Goal: Task Accomplishment & Management: Complete application form

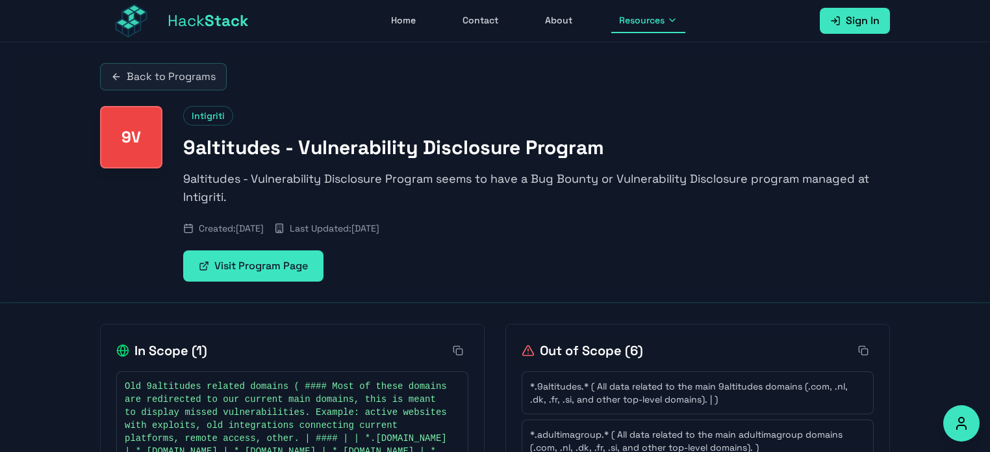
click at [405, 19] on link "Home" at bounding box center [403, 20] width 40 height 25
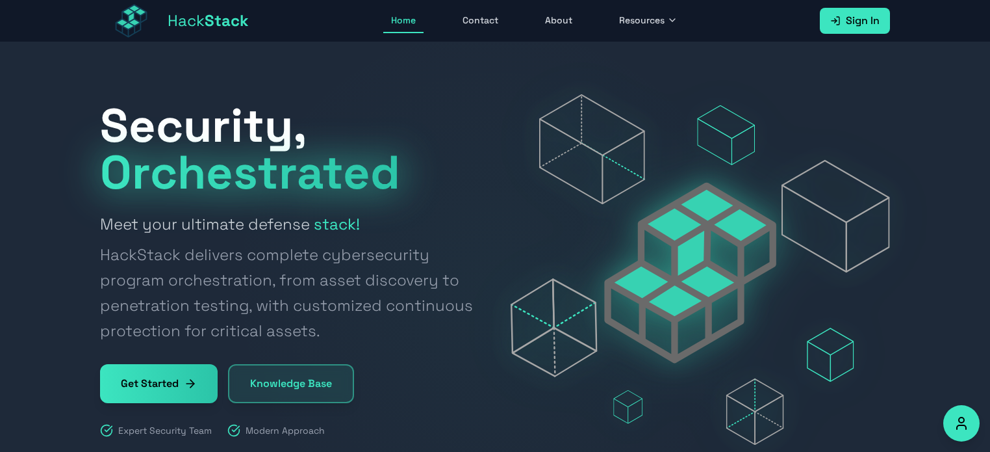
click at [853, 25] on span "Sign In" at bounding box center [863, 21] width 34 height 16
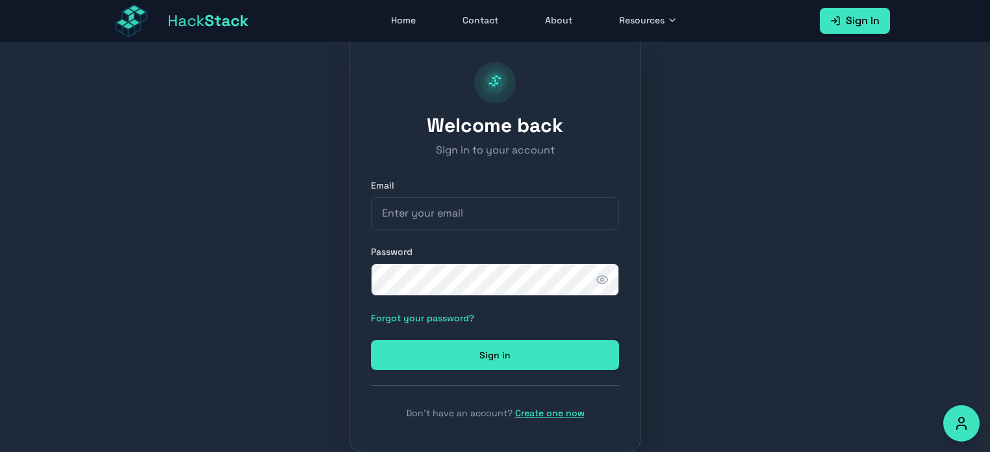
scroll to position [73, 0]
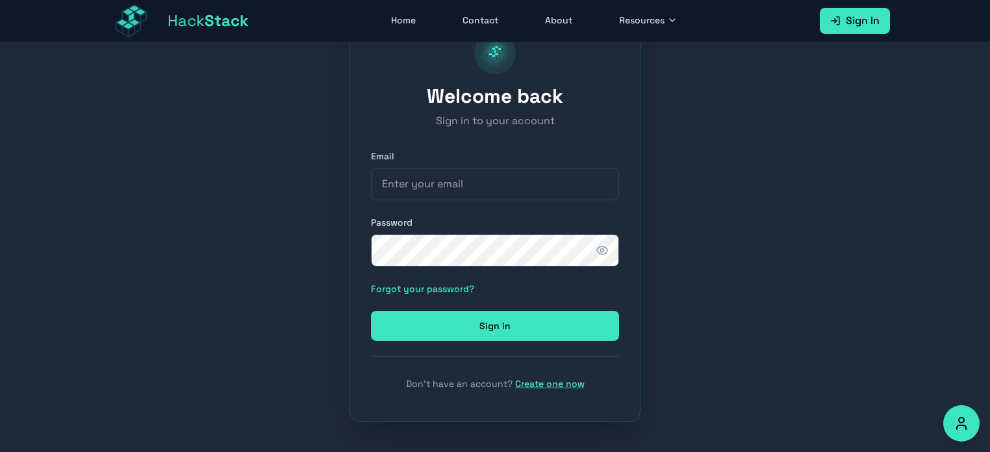
click at [561, 379] on link "Create one now" at bounding box center [550, 384] width 70 height 12
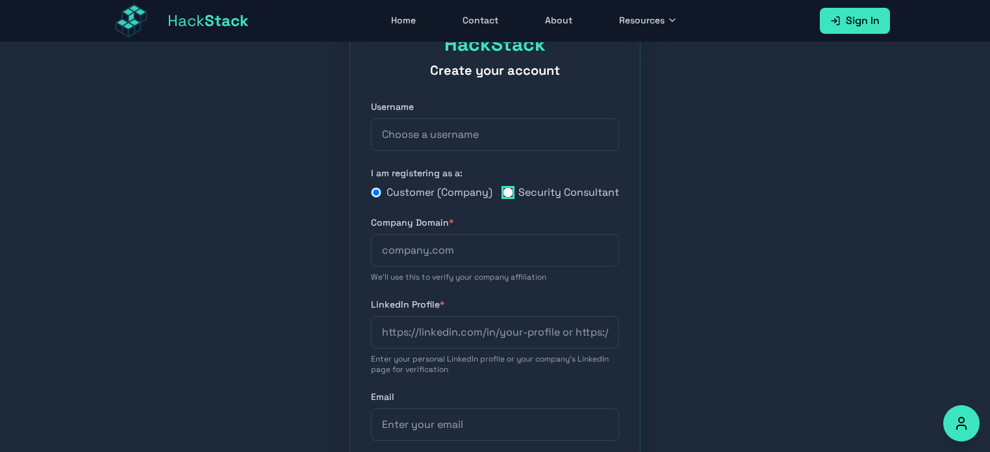
click at [507, 197] on input "Security Consultant" at bounding box center [508, 192] width 10 height 10
radio input "true"
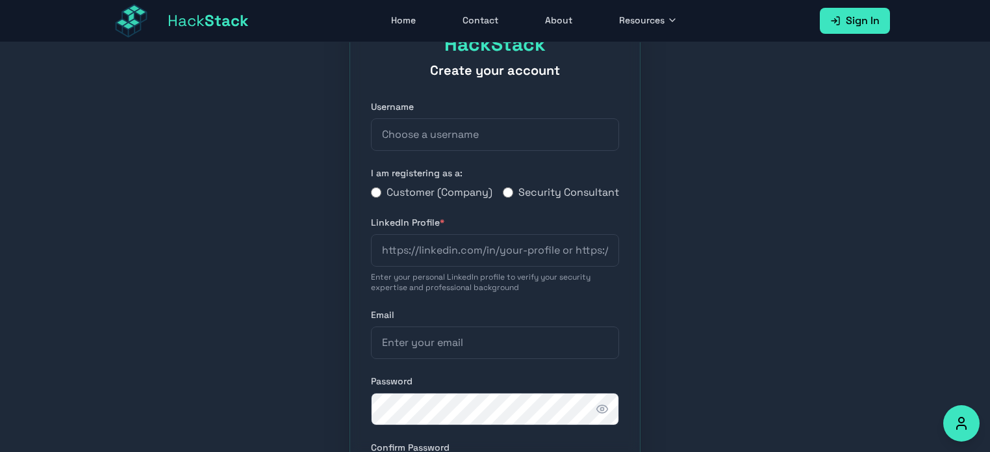
click at [374, 191] on label "Customer (Company)" at bounding box center [432, 193] width 122 height 16
click at [374, 191] on input "Customer (Company)" at bounding box center [376, 192] width 10 height 10
radio input "true"
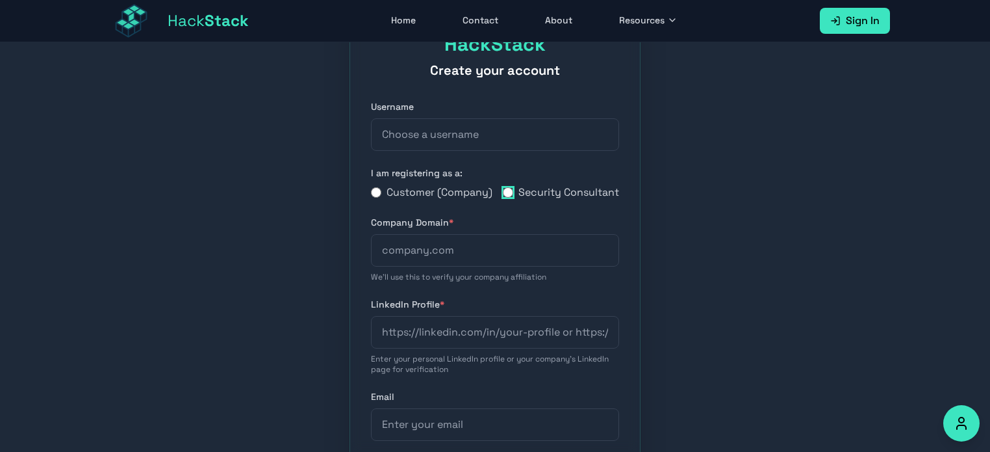
click at [508, 198] on input "Security Consultant" at bounding box center [508, 192] width 10 height 10
radio input "true"
radio input "false"
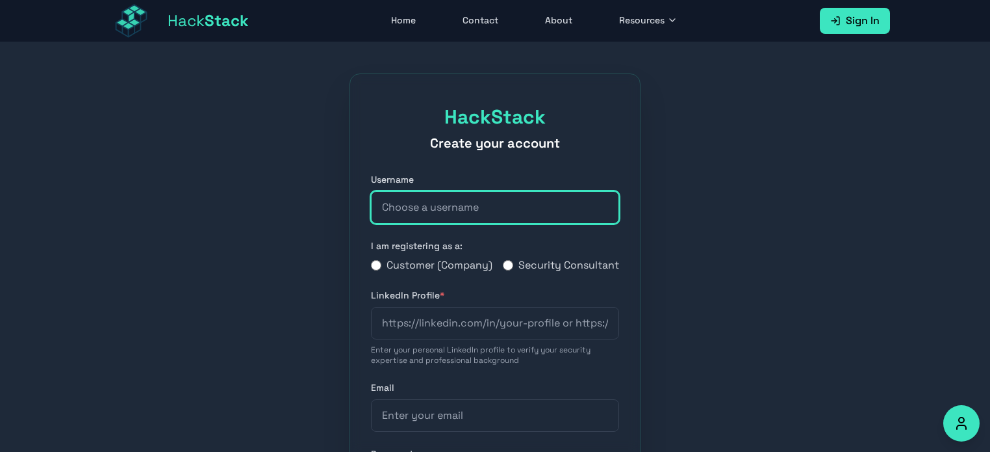
click at [419, 209] on input "text" at bounding box center [495, 207] width 248 height 32
type input "cybersky"
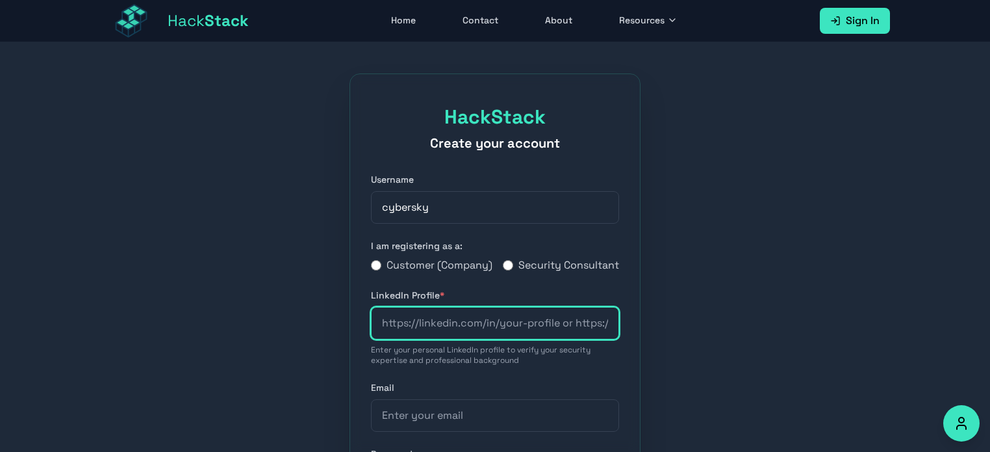
click at [450, 339] on input "url" at bounding box center [495, 323] width 248 height 32
click at [411, 339] on input "url" at bounding box center [495, 323] width 248 height 32
paste input "[URL][DOMAIN_NAME]"
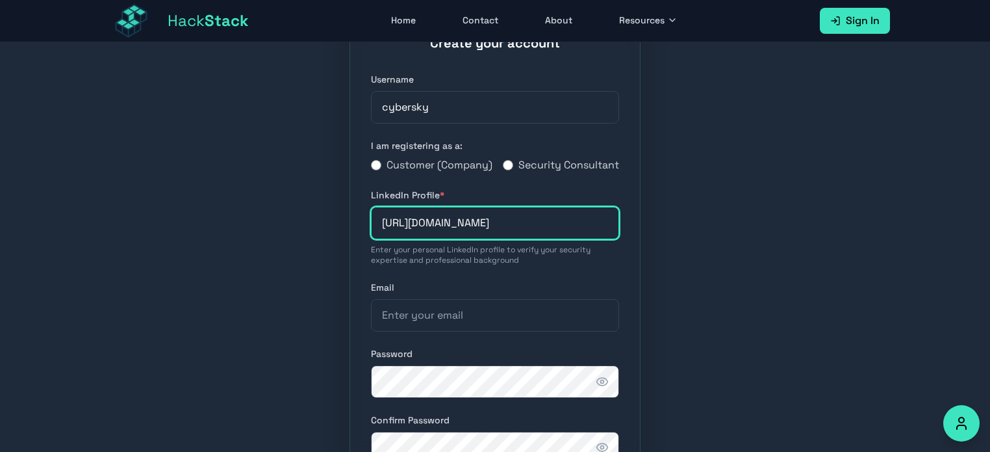
scroll to position [106, 0]
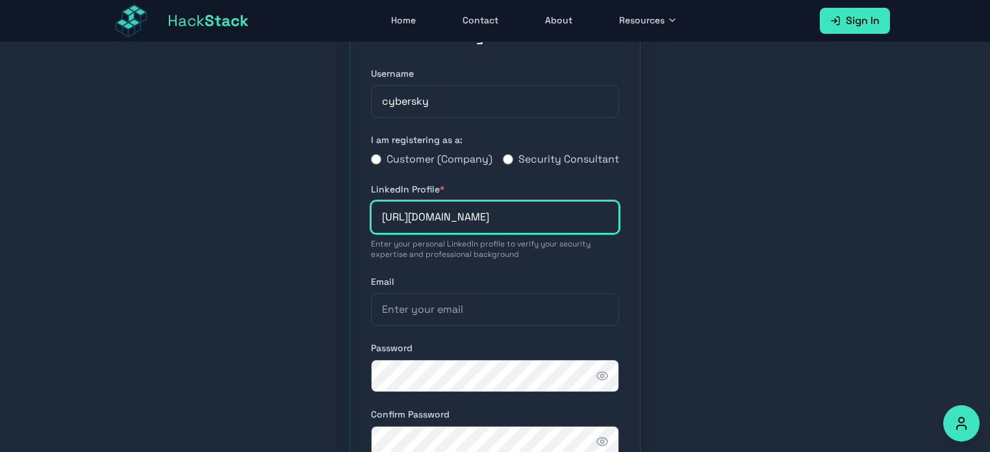
type input "[URL][DOMAIN_NAME]"
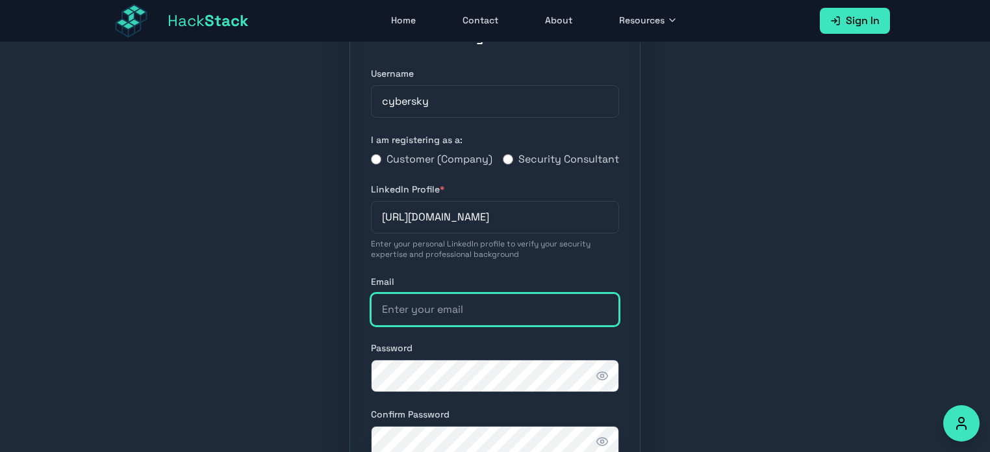
scroll to position [0, 0]
click at [404, 326] on input "email" at bounding box center [495, 309] width 248 height 32
type input "[EMAIL_ADDRESS][DOMAIN_NAME]"
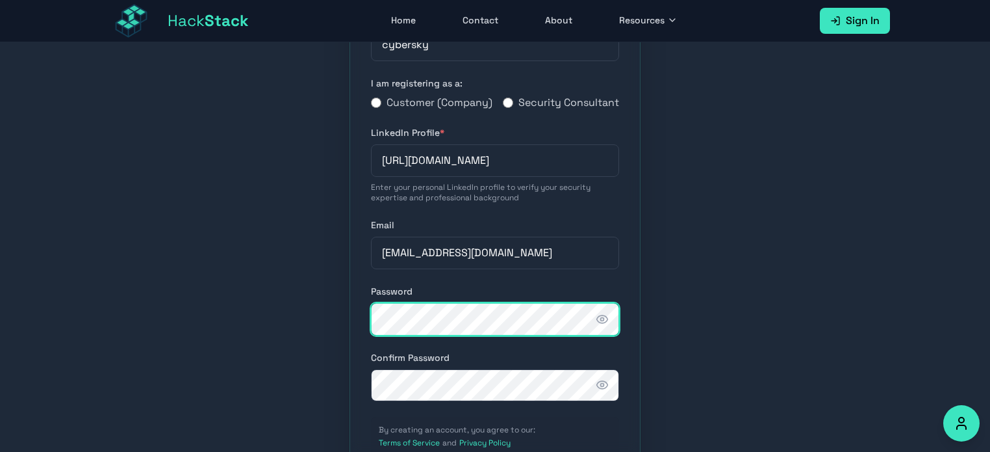
scroll to position [166, 0]
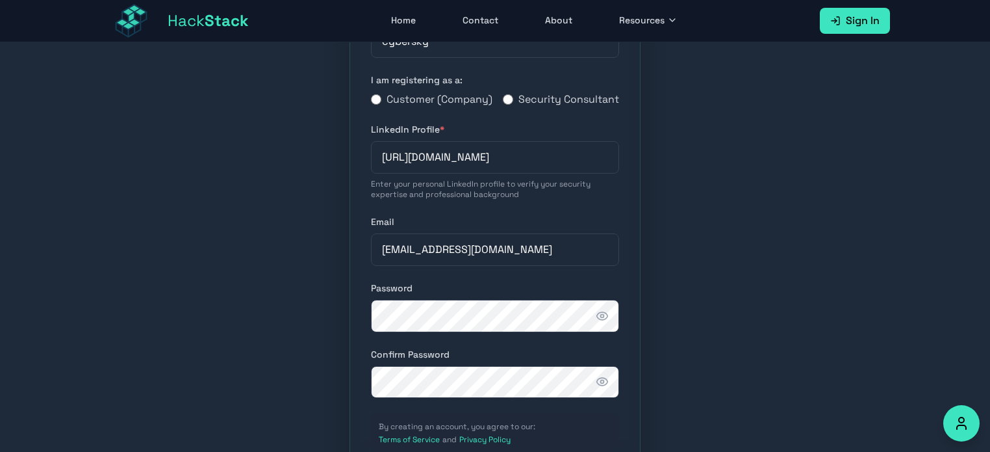
click at [602, 320] on icon "button" at bounding box center [602, 316] width 11 height 8
click at [602, 317] on icon "button" at bounding box center [605, 314] width 6 height 5
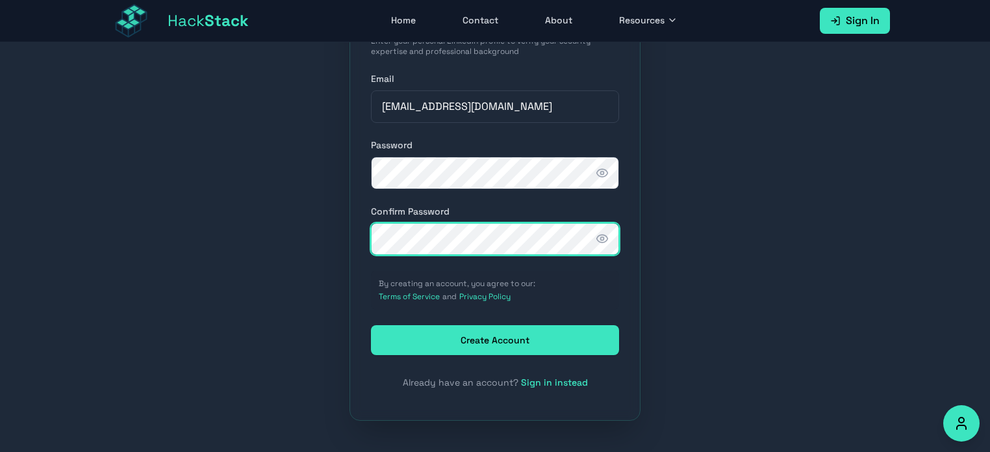
scroll to position [321, 0]
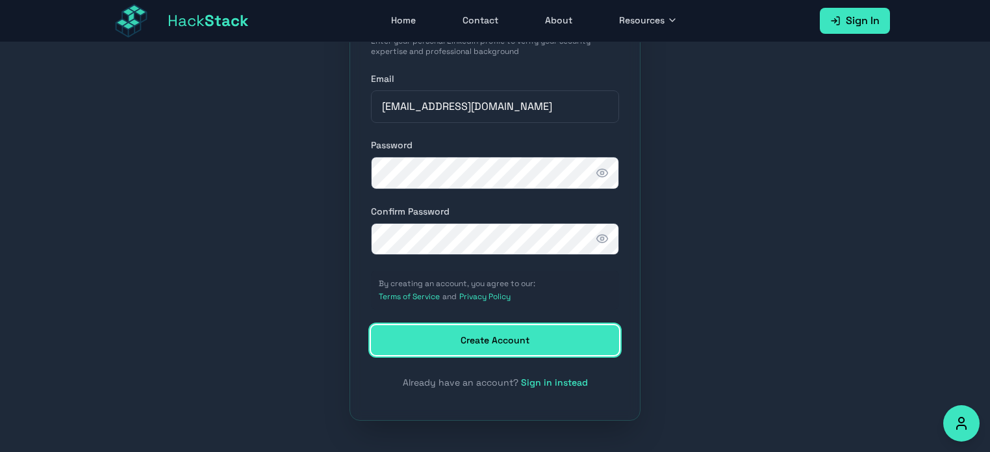
click at [445, 334] on button "Create Account" at bounding box center [495, 340] width 248 height 30
